Goal: Transaction & Acquisition: Download file/media

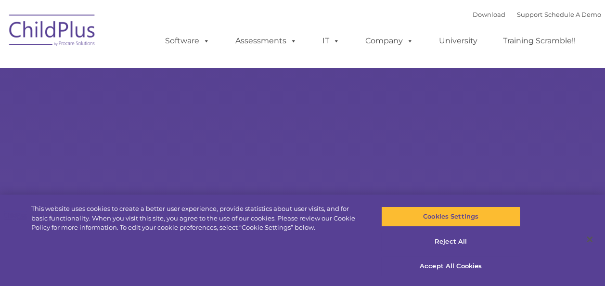
select select "MEDIUM"
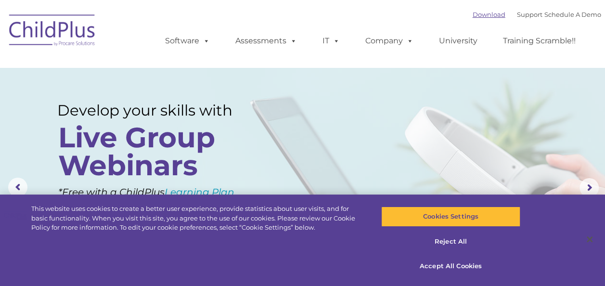
click at [484, 16] on link "Download" at bounding box center [489, 15] width 33 height 8
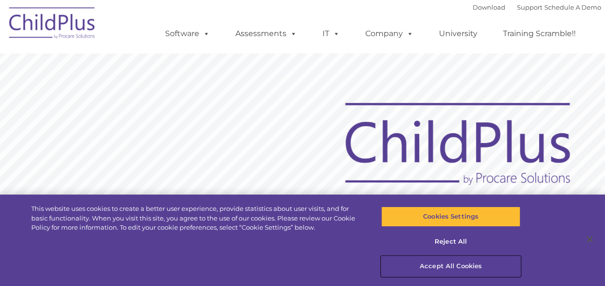
click at [446, 271] on button "Accept All Cookies" at bounding box center [450, 266] width 139 height 20
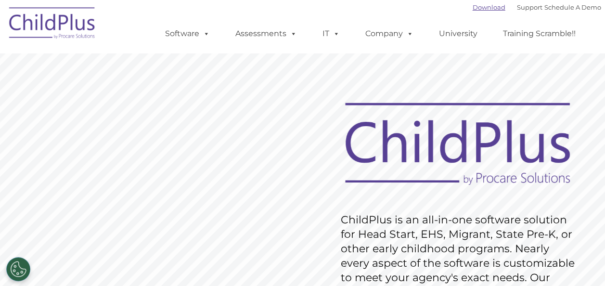
click at [485, 7] on link "Download" at bounding box center [489, 7] width 33 height 8
